Goal: Information Seeking & Learning: Learn about a topic

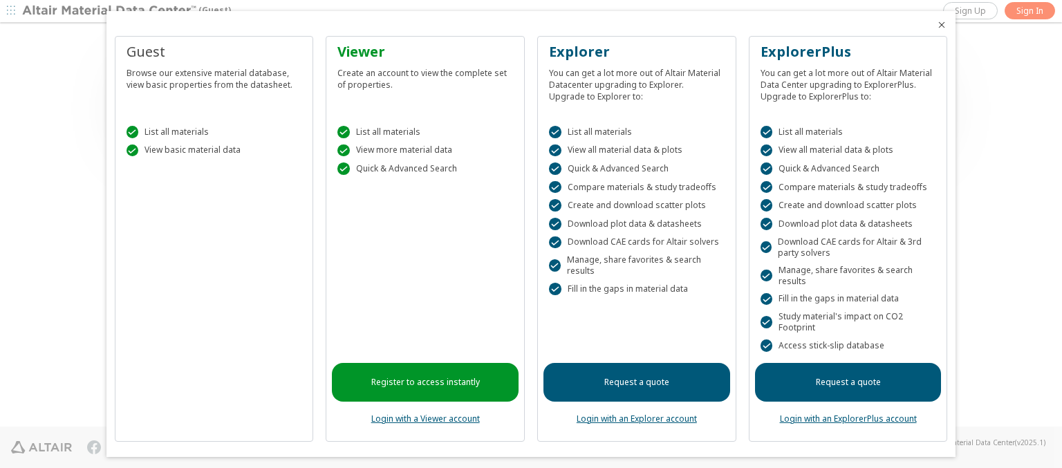
click at [936, 25] on icon "Close" at bounding box center [941, 24] width 11 height 11
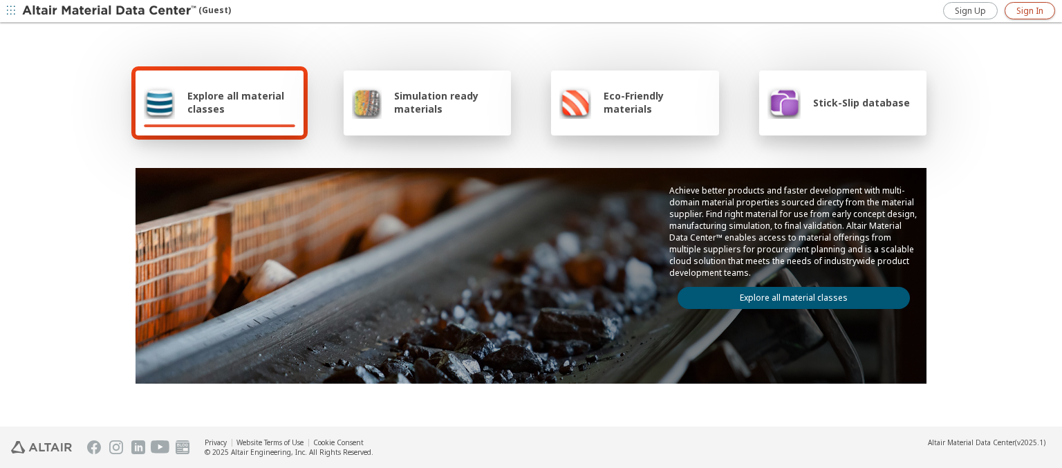
click at [1029, 10] on span "Sign In" at bounding box center [1029, 11] width 27 height 11
click at [110, 11] on img at bounding box center [110, 11] width 176 height 14
click at [236, 102] on span "Explore all material classes" at bounding box center [241, 102] width 108 height 26
click at [788, 294] on link "Explore all material classes" at bounding box center [793, 298] width 232 height 22
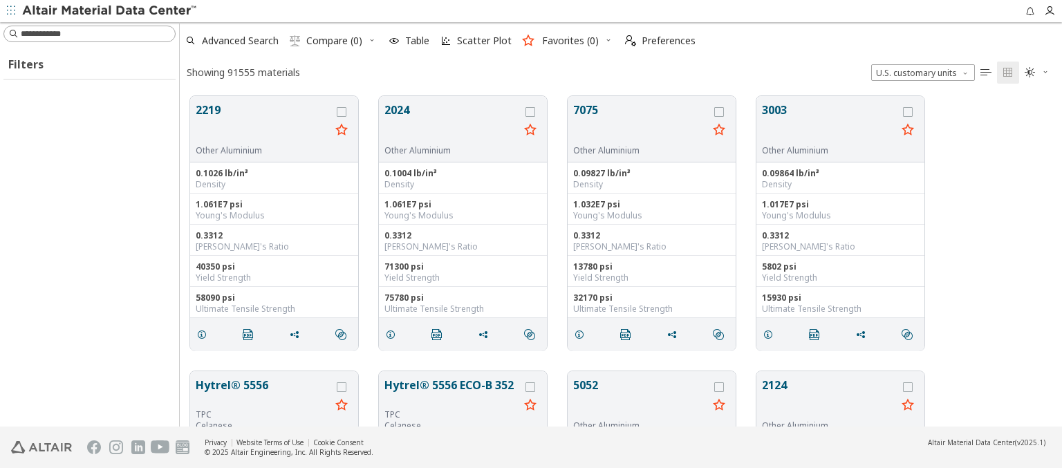
scroll to position [330, 871]
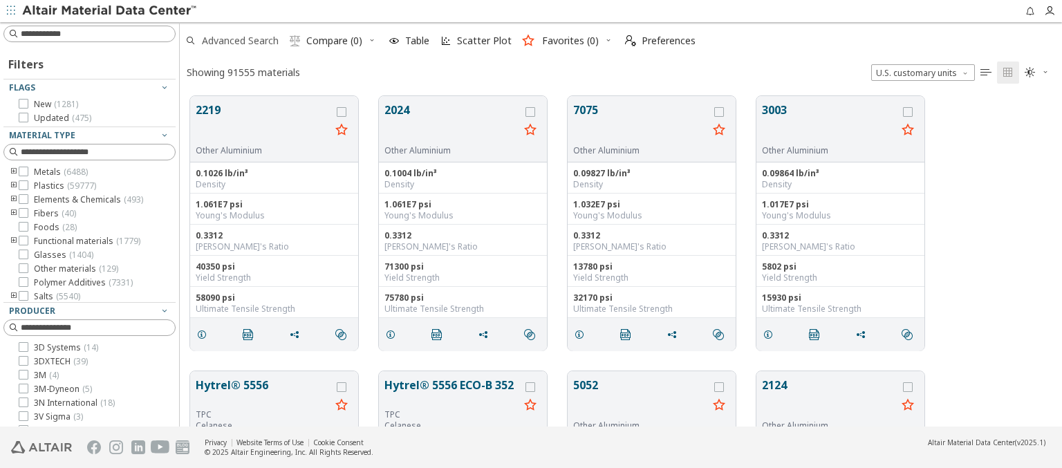
click at [241, 41] on span "Advanced Search" at bounding box center [240, 41] width 77 height 10
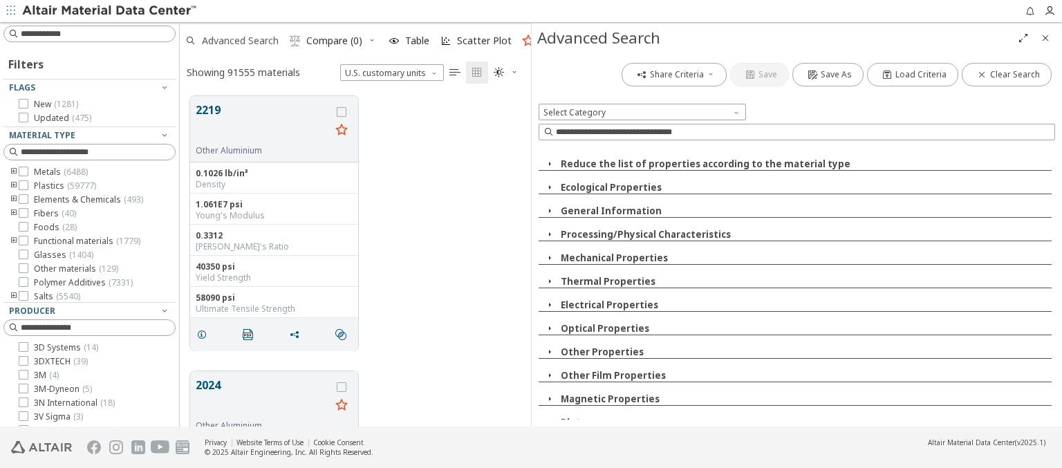
scroll to position [330, 340]
click at [549, 440] on icon "button" at bounding box center [549, 445] width 11 height 11
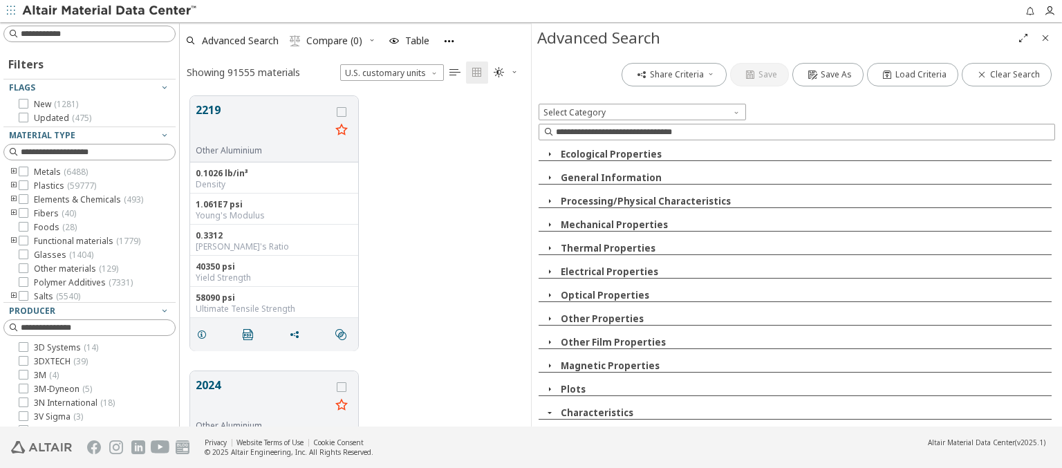
click at [556, 431] on icon "button" at bounding box center [556, 436] width 11 height 11
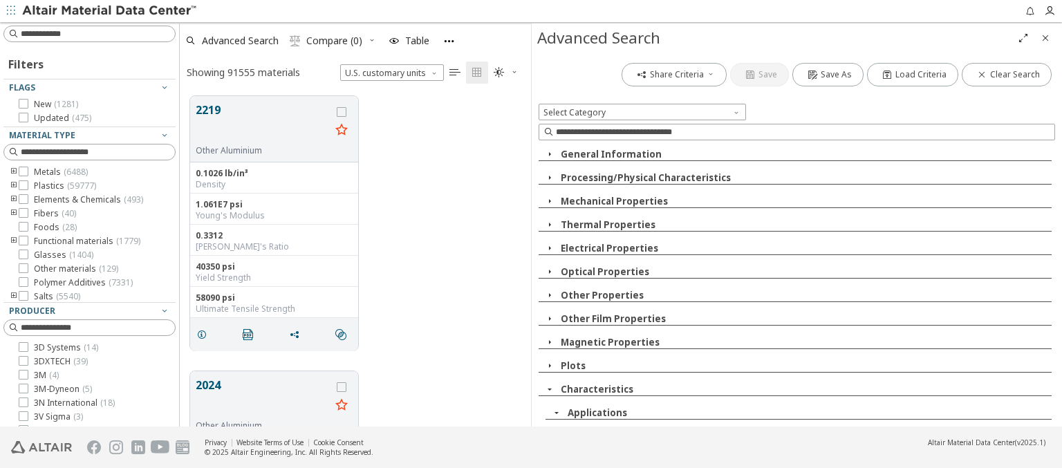
click at [619, 423] on span "Aircraft and aerospace" at bounding box center [628, 428] width 91 height 11
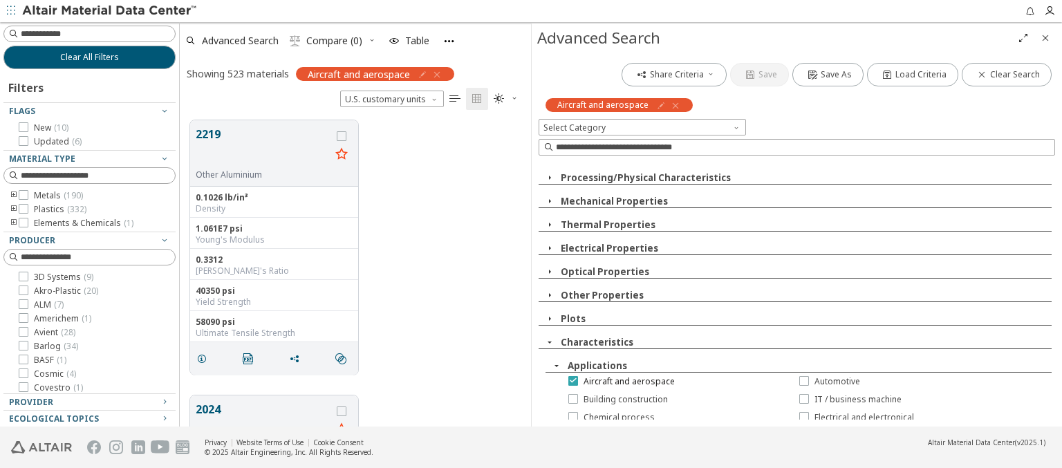
scroll to position [0, 0]
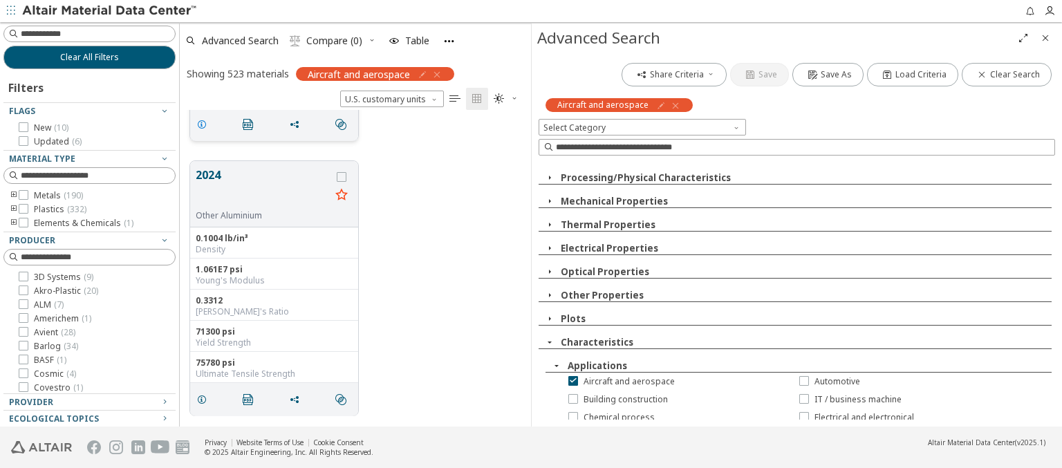
click at [204, 123] on icon "grid" at bounding box center [201, 124] width 11 height 11
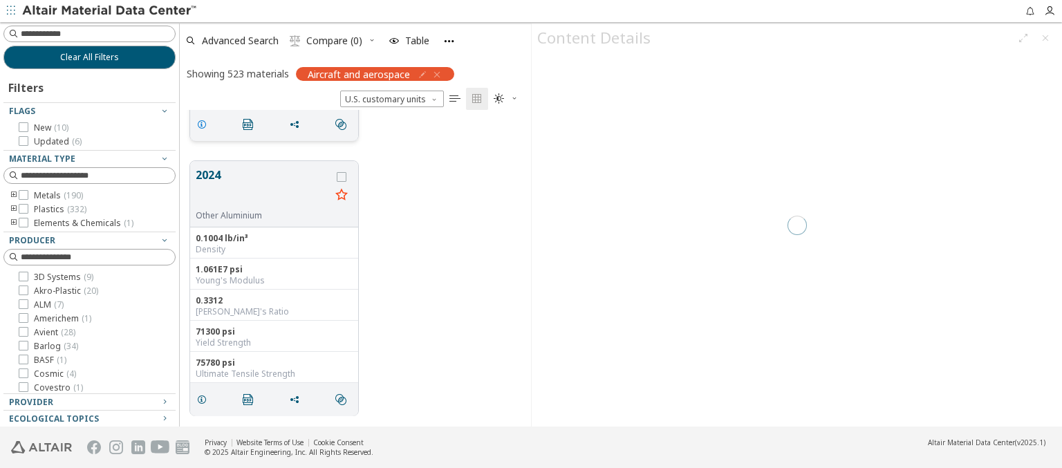
scroll to position [236, 0]
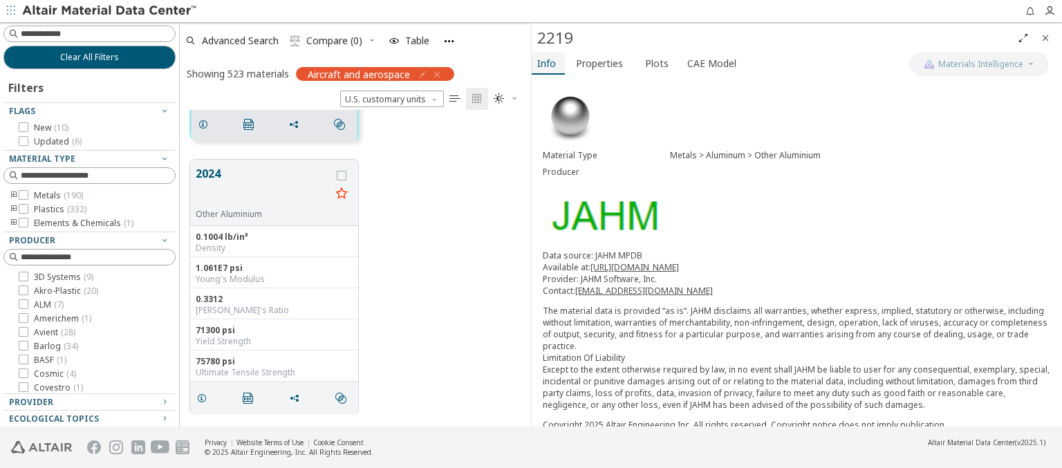
click at [547, 63] on span "Info" at bounding box center [546, 64] width 19 height 22
click at [241, 40] on span "Advanced Search" at bounding box center [240, 41] width 77 height 10
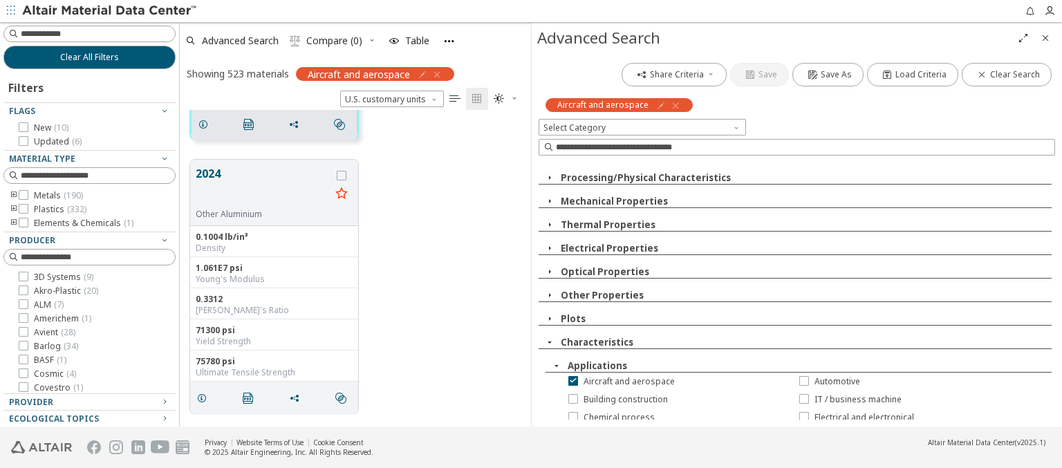
click at [671, 105] on icon "button" at bounding box center [675, 105] width 11 height 11
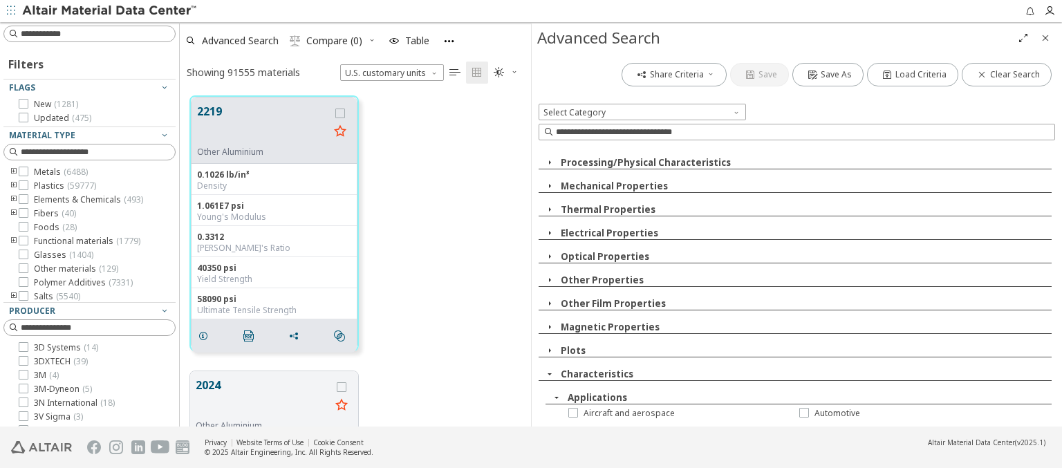
scroll to position [330, 340]
click at [110, 11] on img at bounding box center [110, 11] width 176 height 14
